Goal: Transaction & Acquisition: Purchase product/service

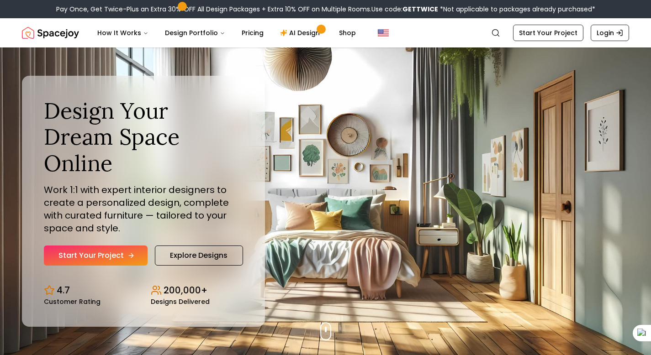
click at [139, 246] on link "Start Your Project" at bounding box center [96, 256] width 104 height 20
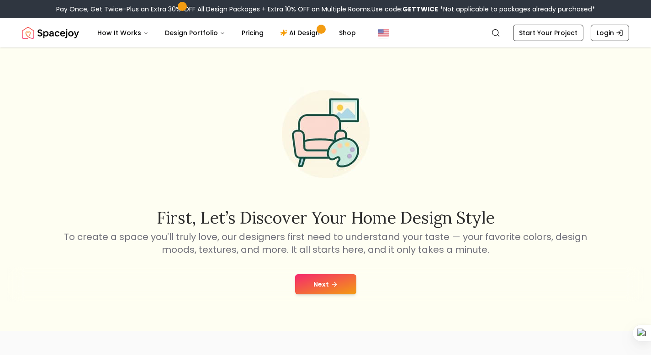
click at [332, 286] on icon at bounding box center [334, 284] width 7 height 7
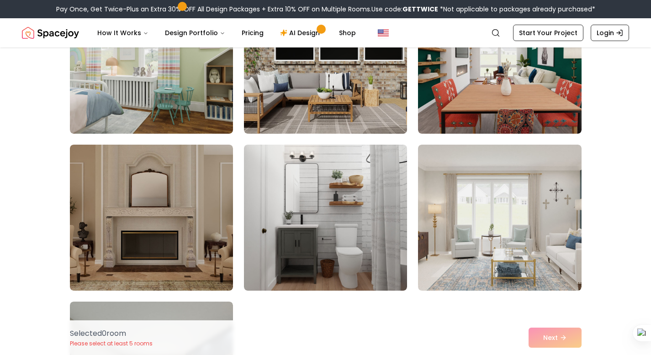
scroll to position [295, 0]
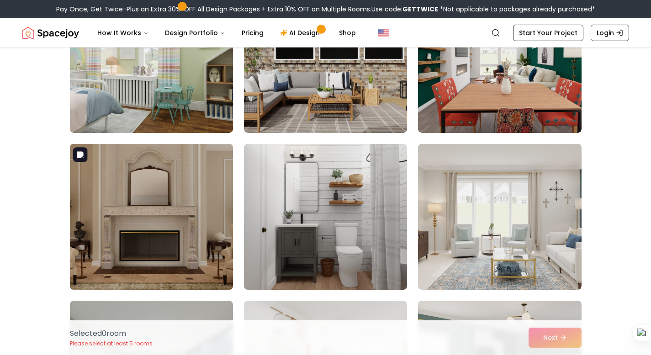
click at [192, 224] on img at bounding box center [151, 217] width 171 height 154
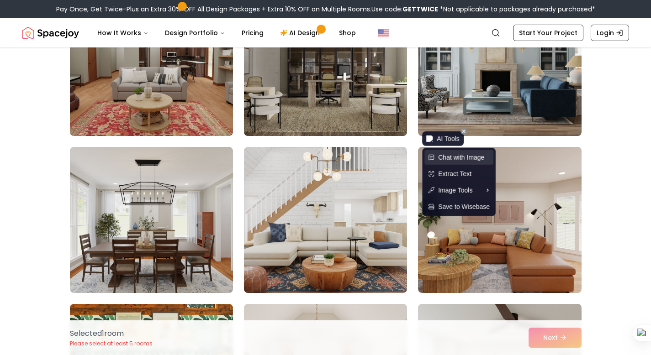
scroll to position [906, 0]
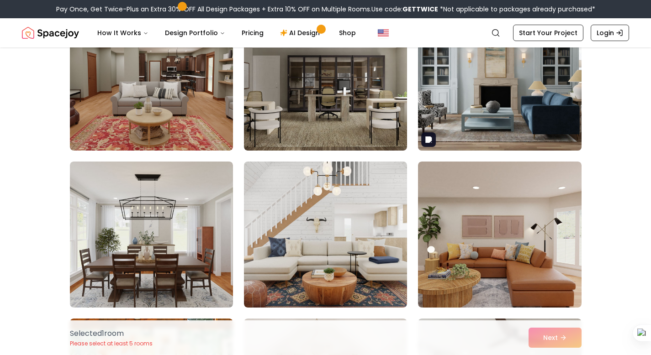
click at [458, 75] on img at bounding box center [499, 78] width 171 height 154
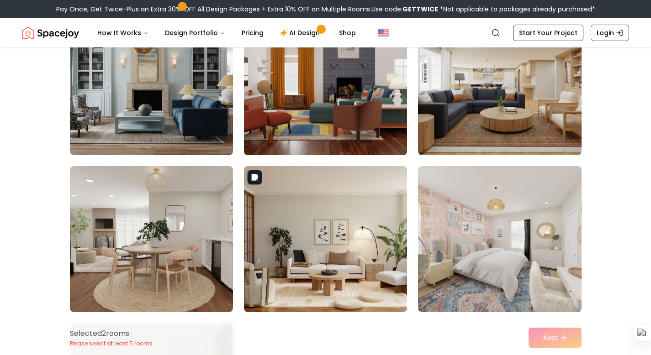
scroll to position [1845, 0]
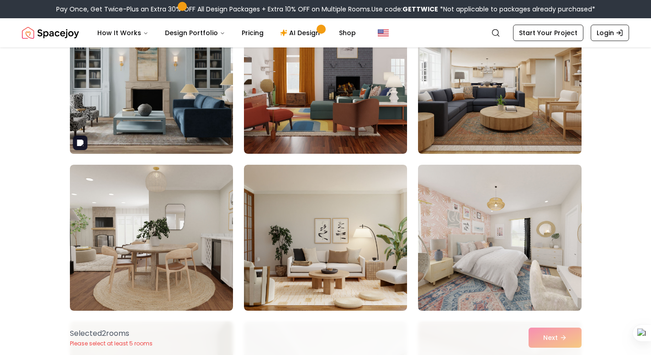
click at [198, 114] on img at bounding box center [151, 81] width 171 height 154
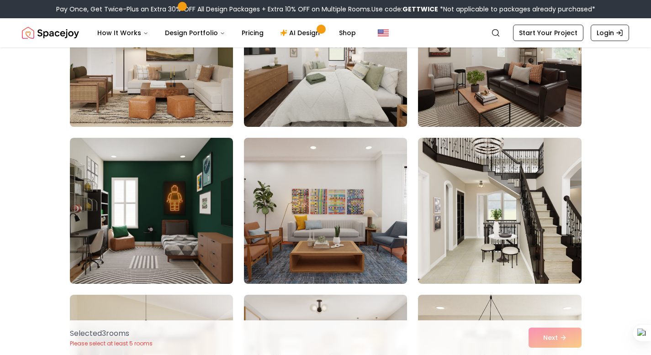
scroll to position [2187, 0]
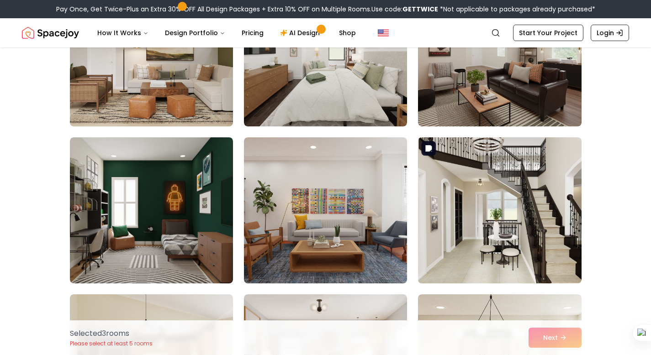
click at [456, 227] on img at bounding box center [499, 211] width 171 height 154
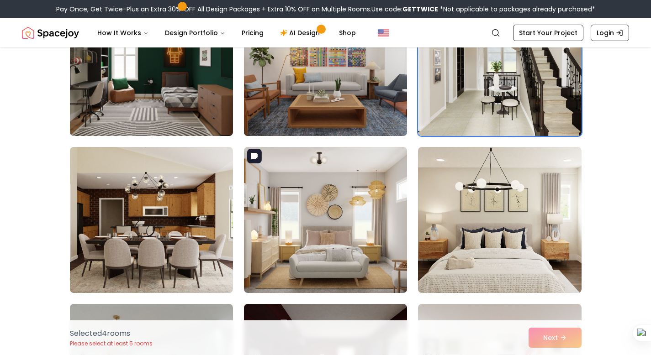
scroll to position [2338, 0]
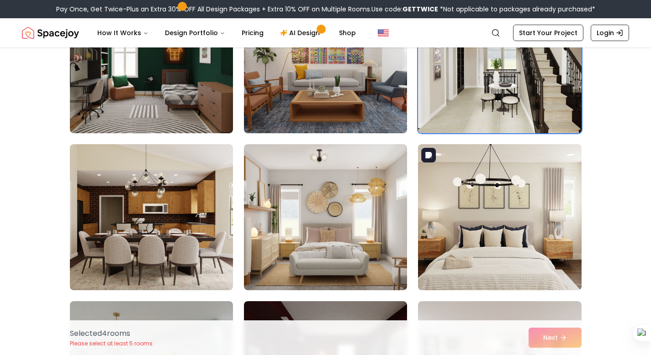
click at [438, 200] on img at bounding box center [499, 218] width 171 height 154
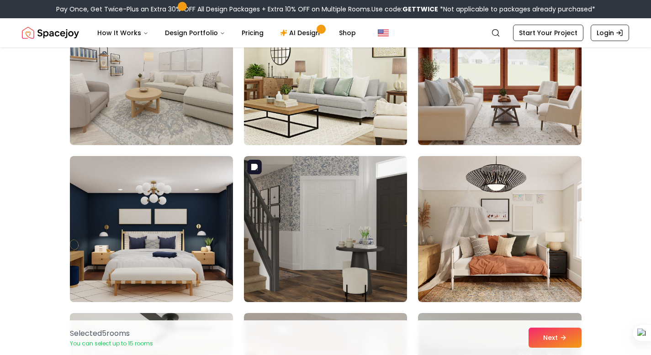
scroll to position [3427, 0]
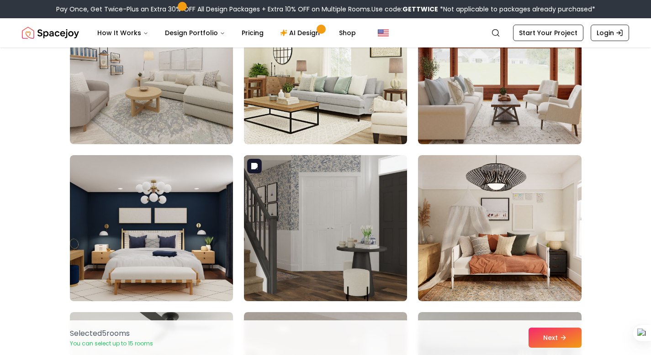
click at [383, 215] on img at bounding box center [325, 229] width 171 height 154
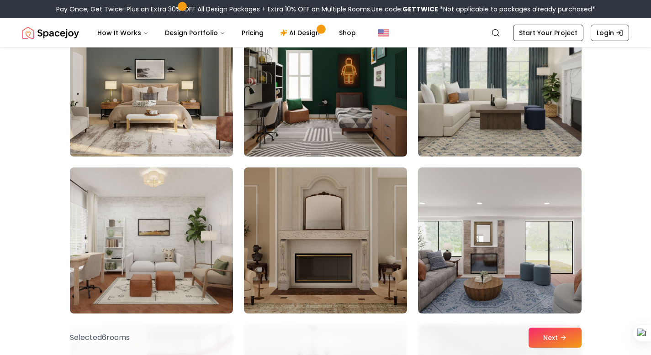
scroll to position [4661, 0]
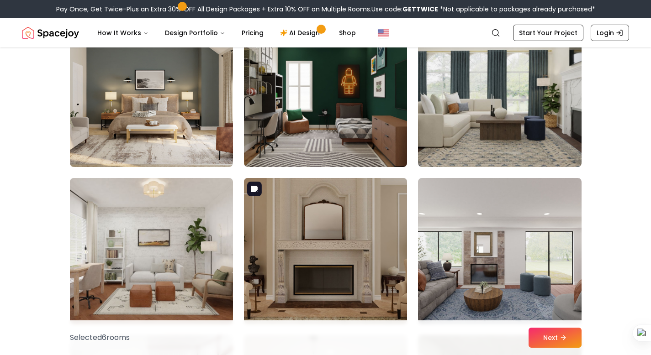
click at [323, 196] on img at bounding box center [325, 252] width 171 height 154
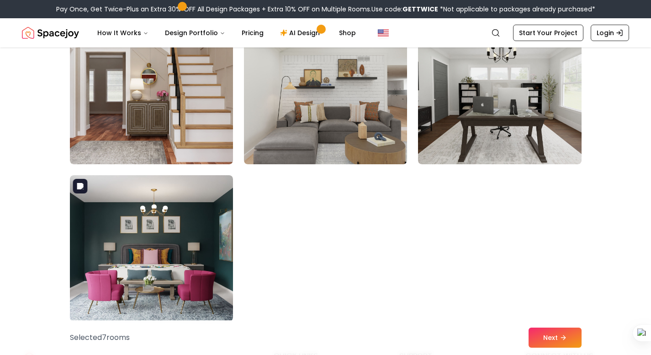
scroll to position [5137, 0]
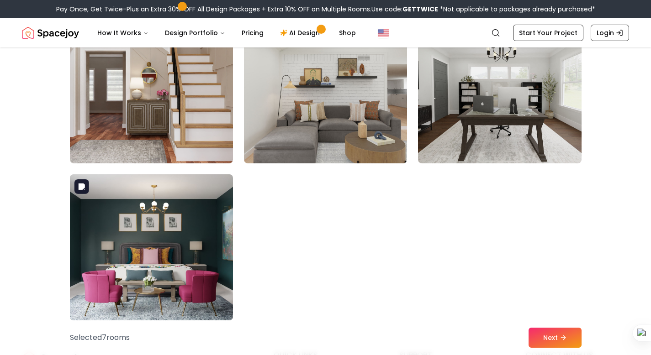
click at [158, 293] on img at bounding box center [151, 248] width 171 height 154
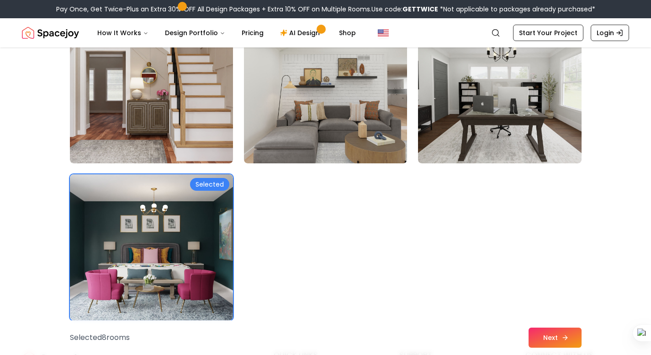
click at [546, 339] on button "Next" at bounding box center [555, 338] width 53 height 20
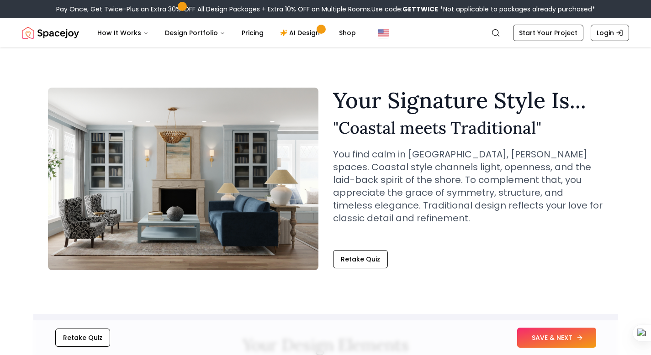
click at [540, 339] on button "SAVE & NEXT" at bounding box center [556, 338] width 79 height 20
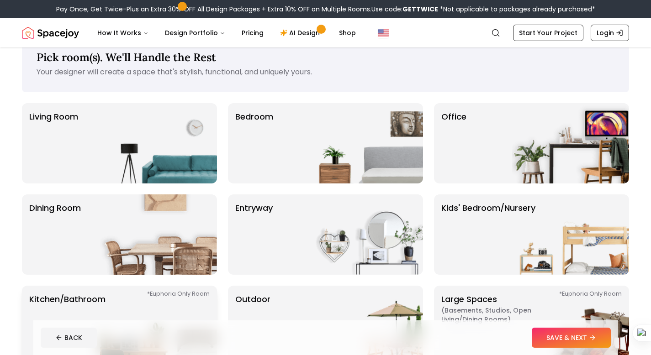
scroll to position [23, 0]
click at [240, 155] on p "Bedroom" at bounding box center [254, 143] width 38 height 66
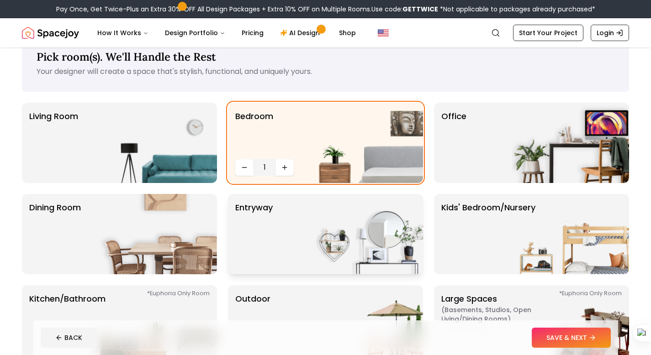
click at [257, 220] on p "entryway" at bounding box center [253, 235] width 37 height 66
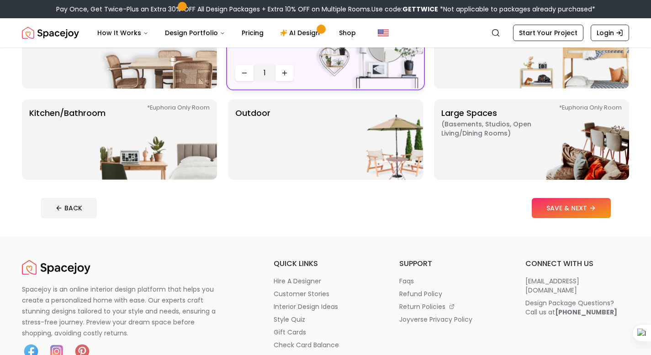
scroll to position [211, 0]
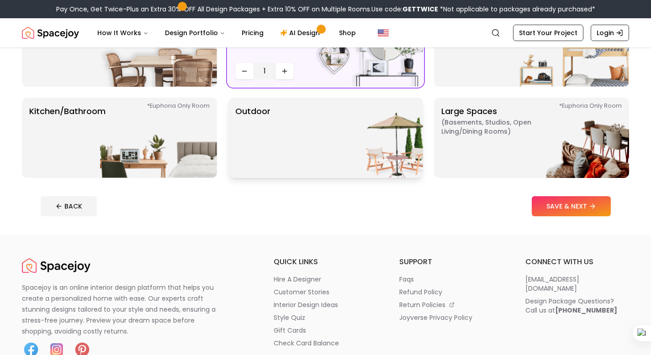
click at [401, 140] on img at bounding box center [364, 138] width 117 height 80
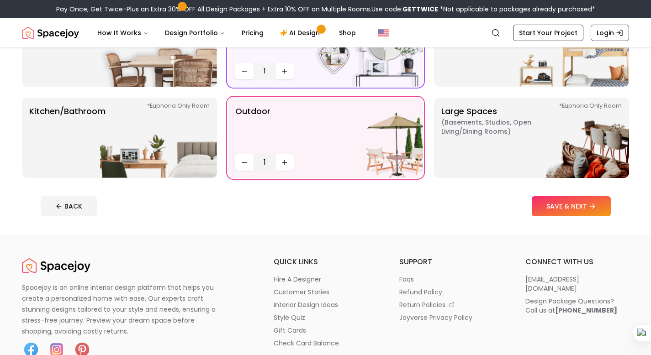
click at [570, 205] on button "SAVE & NEXT" at bounding box center [571, 206] width 79 height 20
